Goal: Task Accomplishment & Management: Use online tool/utility

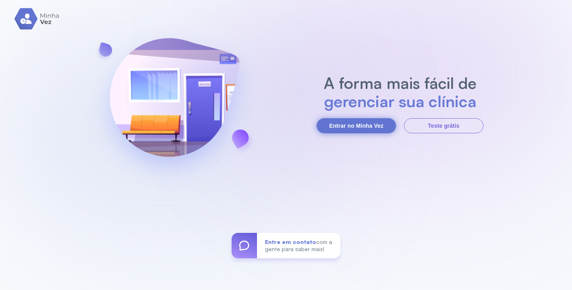
click at [343, 124] on button "Entrar no Minha Vez" at bounding box center [356, 125] width 79 height 15
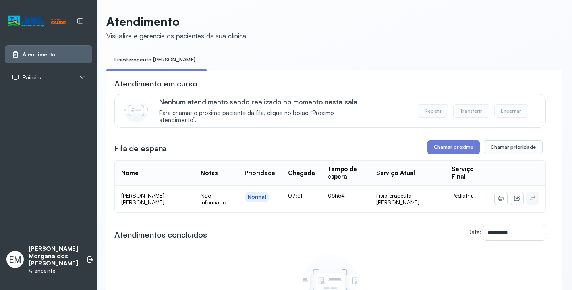
click at [514, 199] on icon at bounding box center [517, 198] width 6 height 6
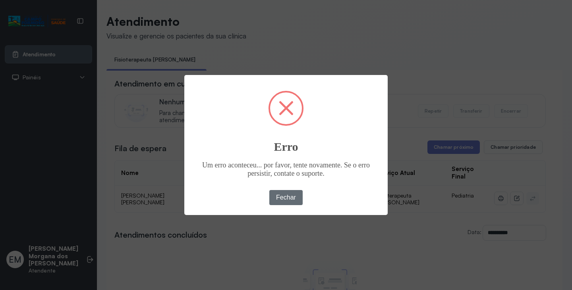
click at [284, 191] on button "Fechar" at bounding box center [286, 197] width 34 height 15
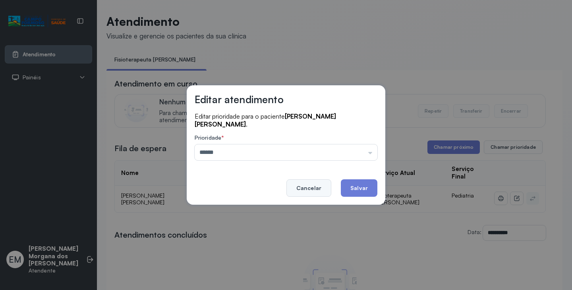
click at [298, 182] on button "Cancelar" at bounding box center [308, 188] width 45 height 17
